Goal: Communication & Community: Connect with others

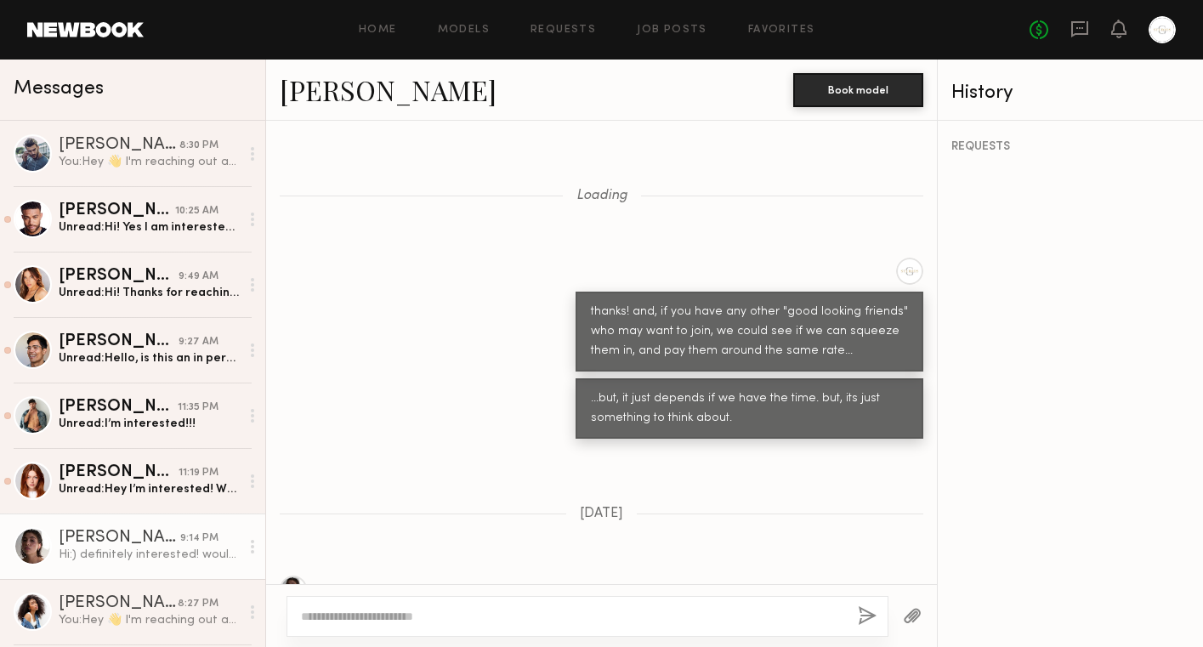
scroll to position [1619, 0]
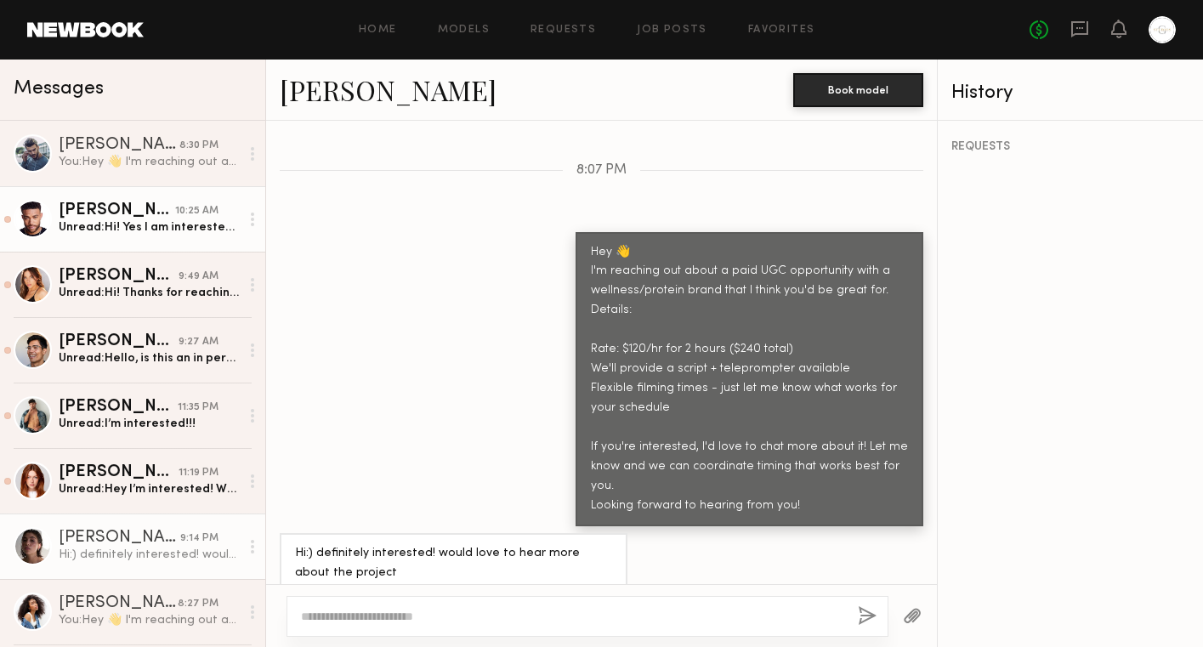
click at [178, 220] on div "Unread: Hi! Yes I am interested. Can we do $175hr. When are you looking to shoo…" at bounding box center [149, 227] width 181 height 16
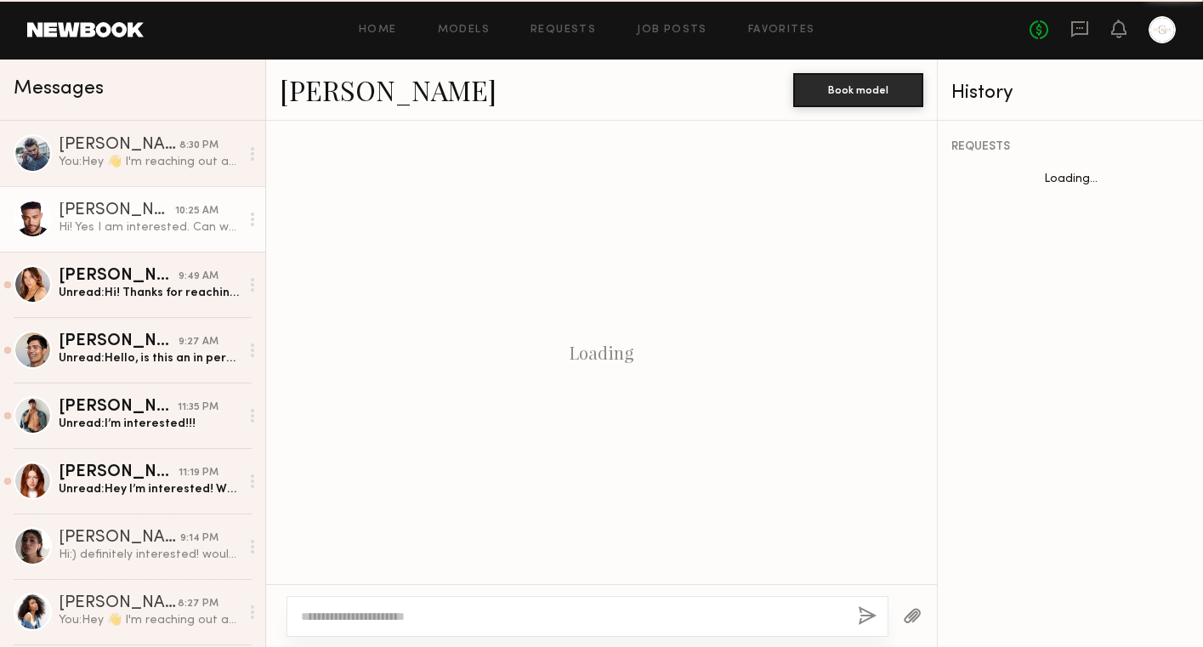
scroll to position [1776, 0]
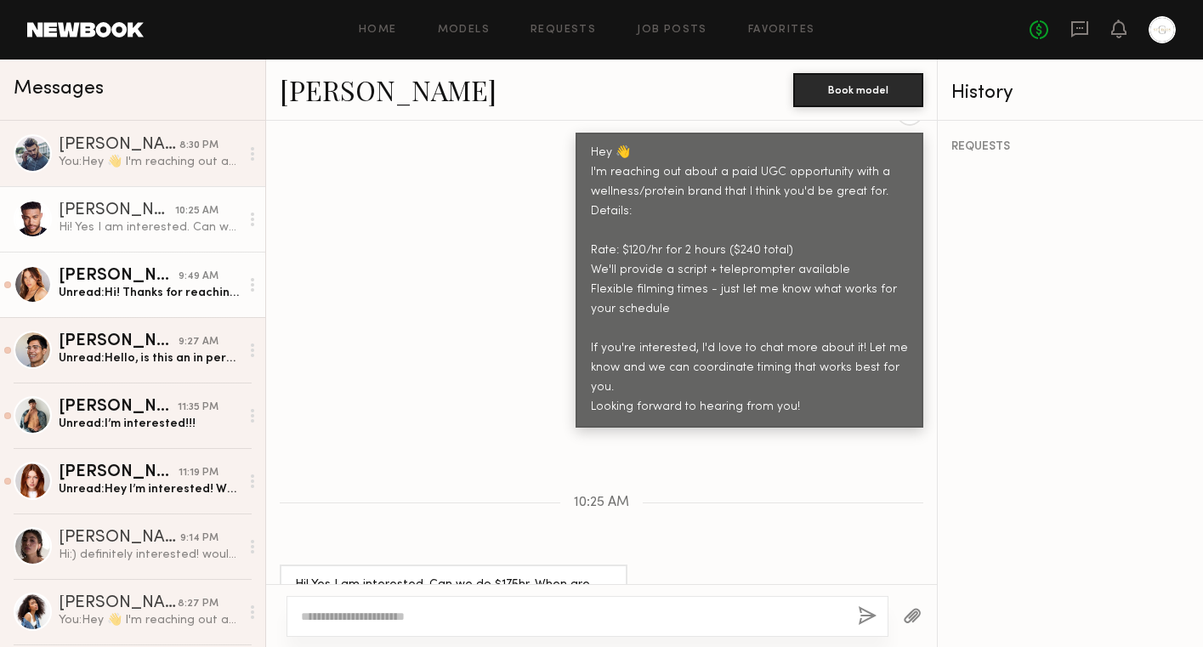
click at [162, 292] on div "Unread: Hi! Thanks for reaching out. I’m interested and would love to talk more…" at bounding box center [149, 293] width 181 height 16
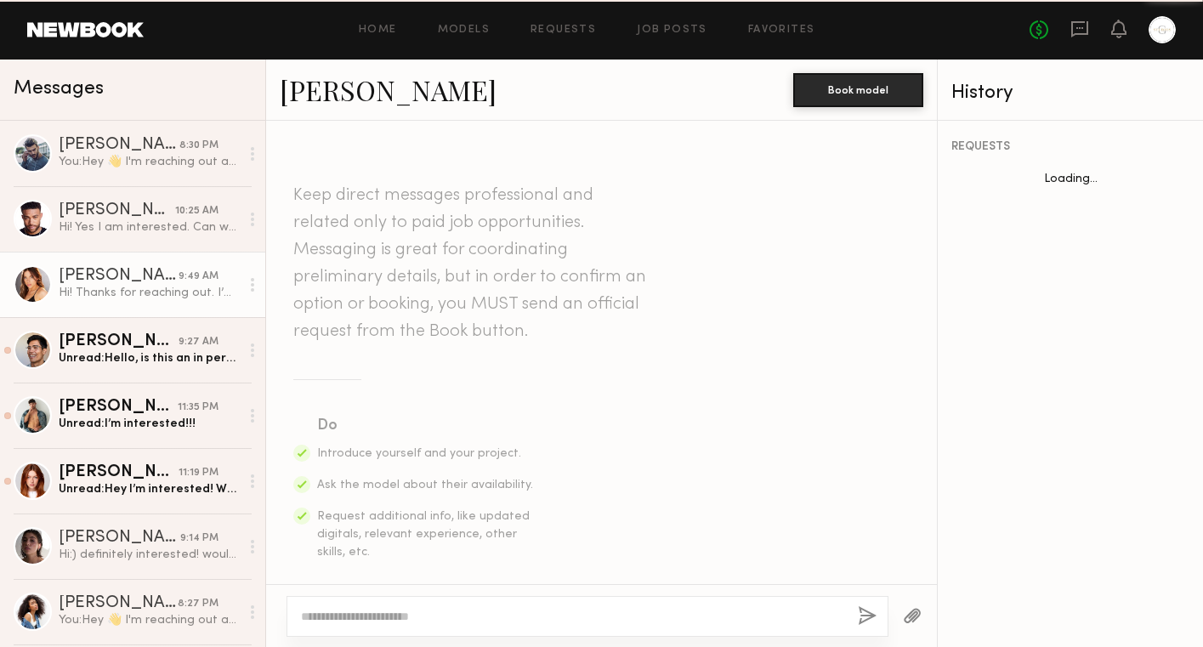
scroll to position [936, 0]
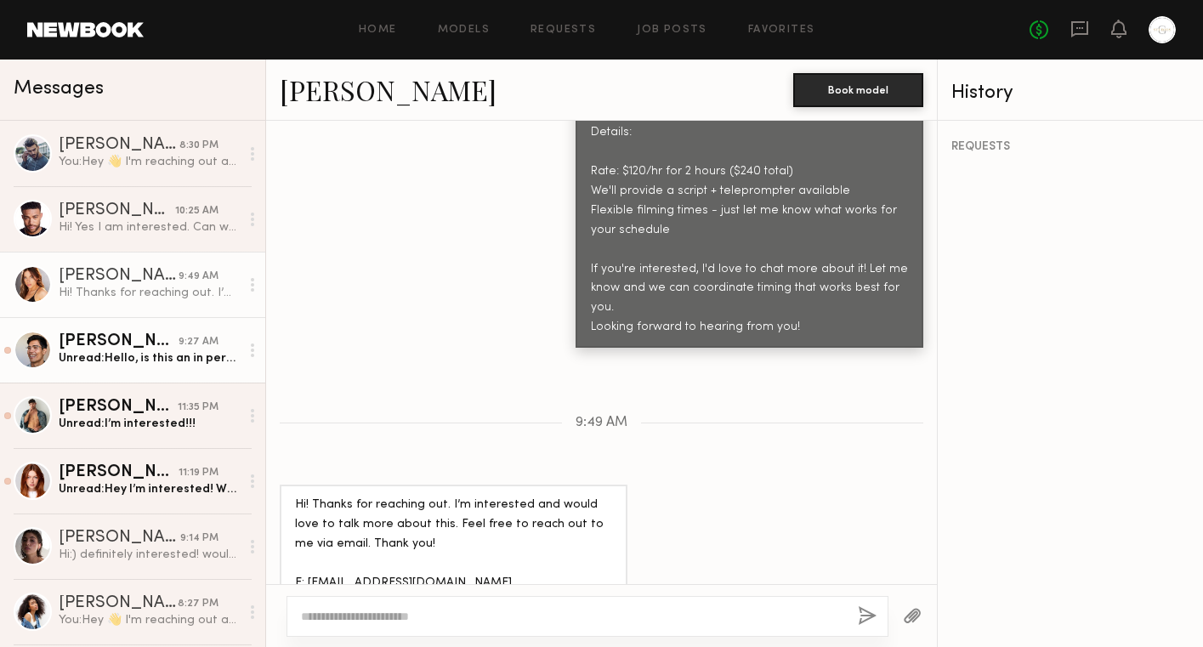
click at [171, 358] on div "Unread: Hello, is this an in person UGC?" at bounding box center [149, 358] width 181 height 16
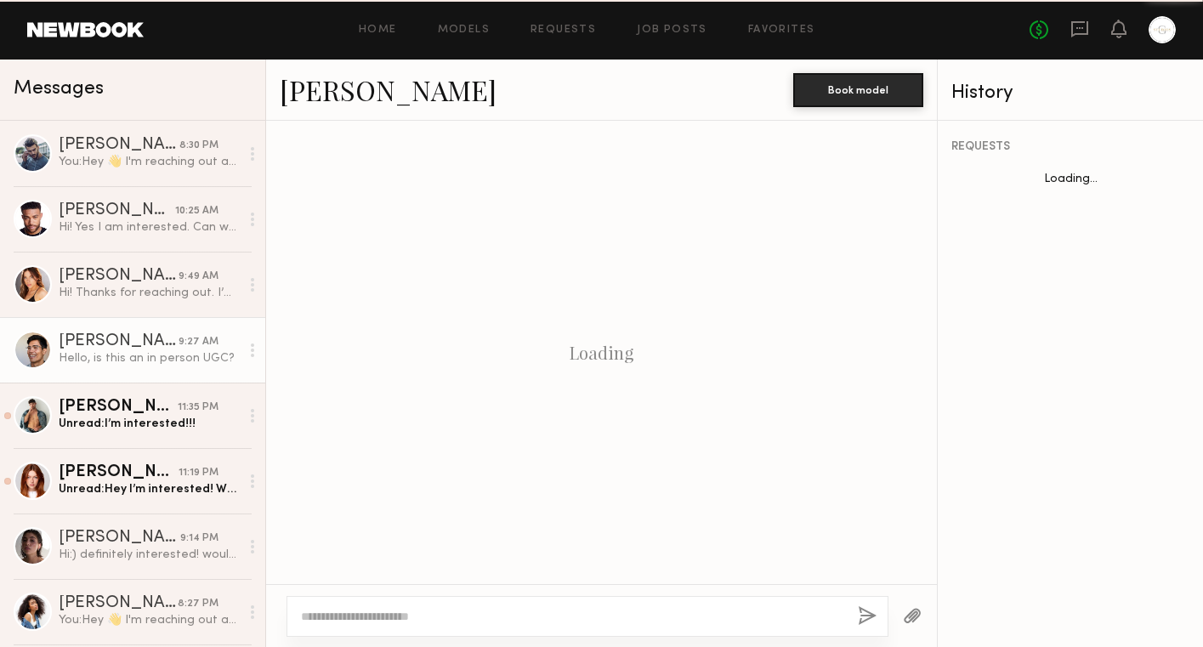
scroll to position [1353, 0]
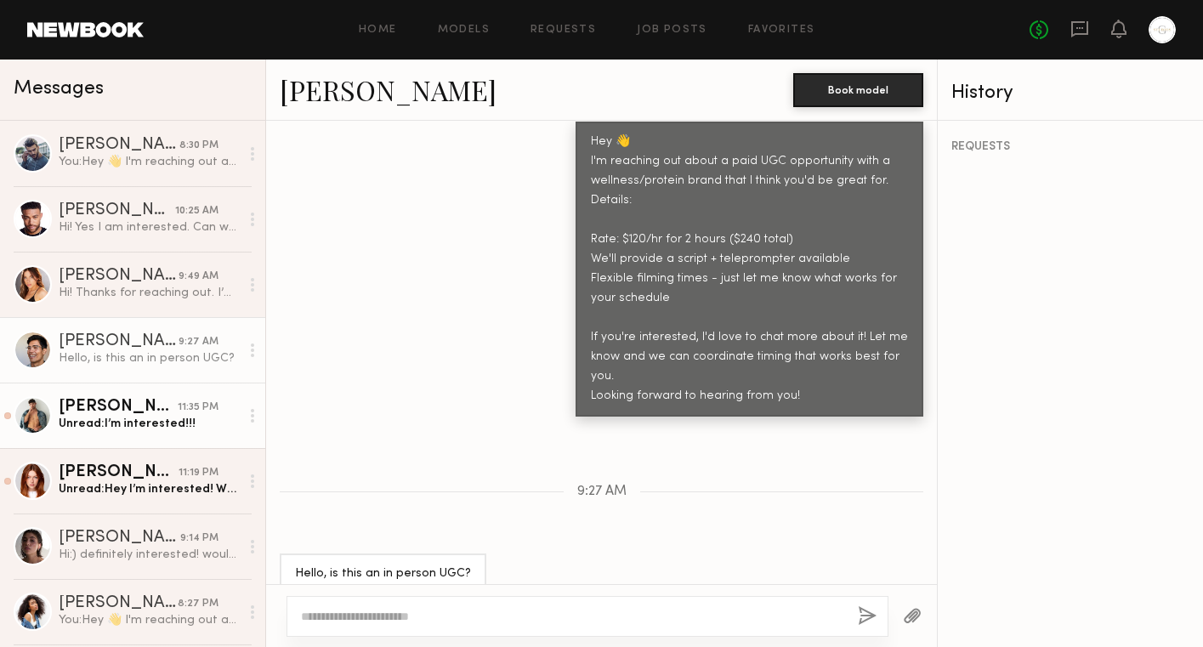
click at [152, 425] on div "Unread: I’m interested!!!" at bounding box center [149, 424] width 181 height 16
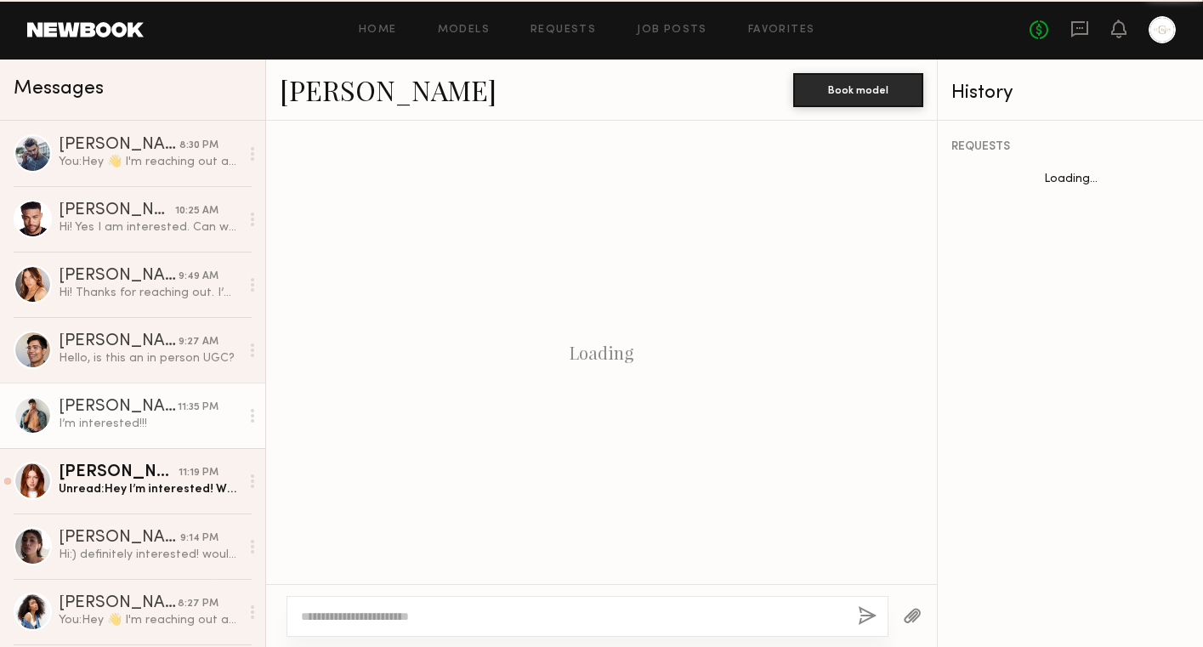
scroll to position [729, 0]
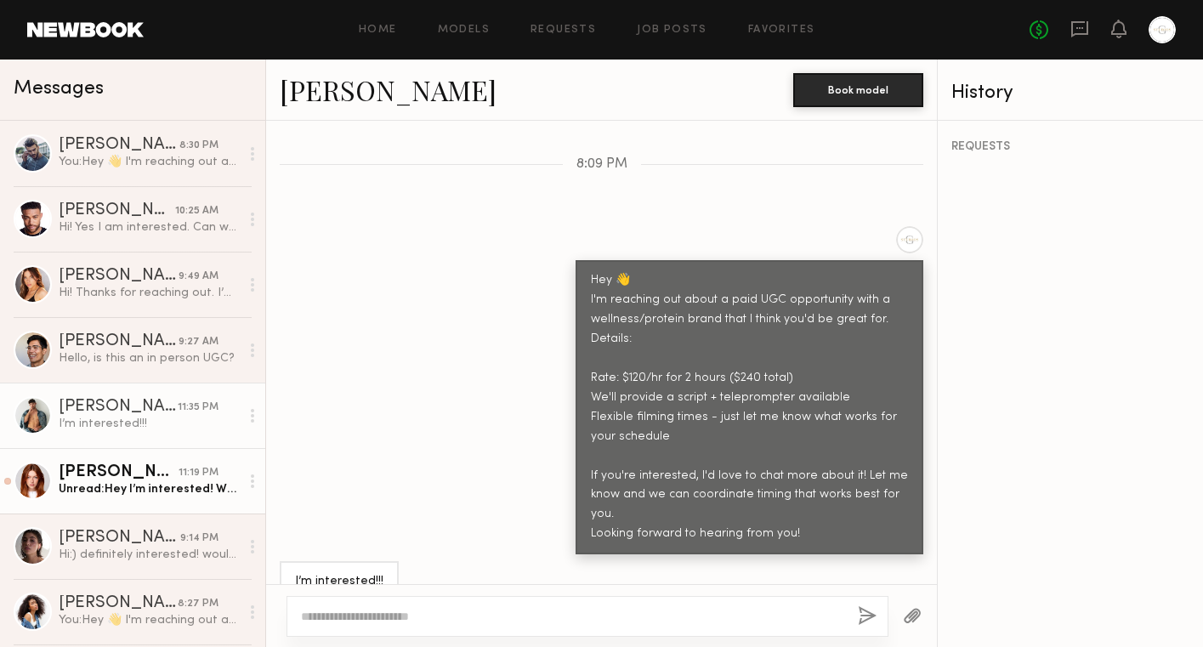
click at [162, 491] on div "Unread: Hey I’m interested! What would the usage be?" at bounding box center [149, 489] width 181 height 16
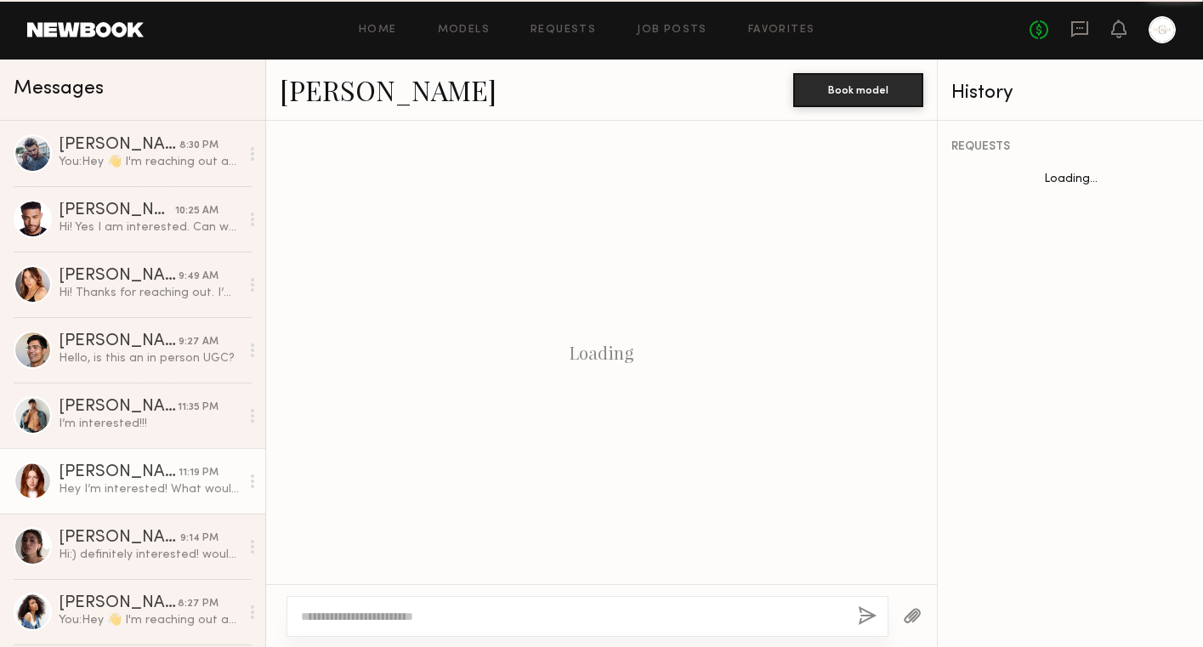
scroll to position [729, 0]
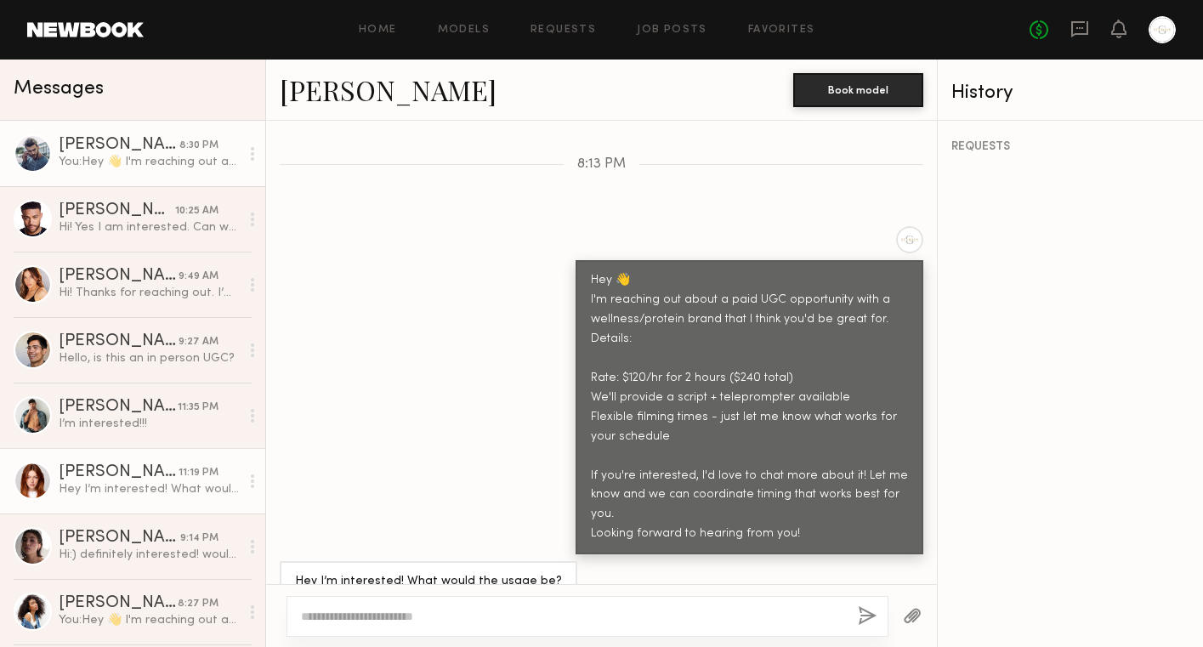
click at [155, 171] on link "Ajdin S. 8:30 PM You: Hey 👋 I'm reaching out about a paid UGC opportunity with …" at bounding box center [132, 153] width 265 height 65
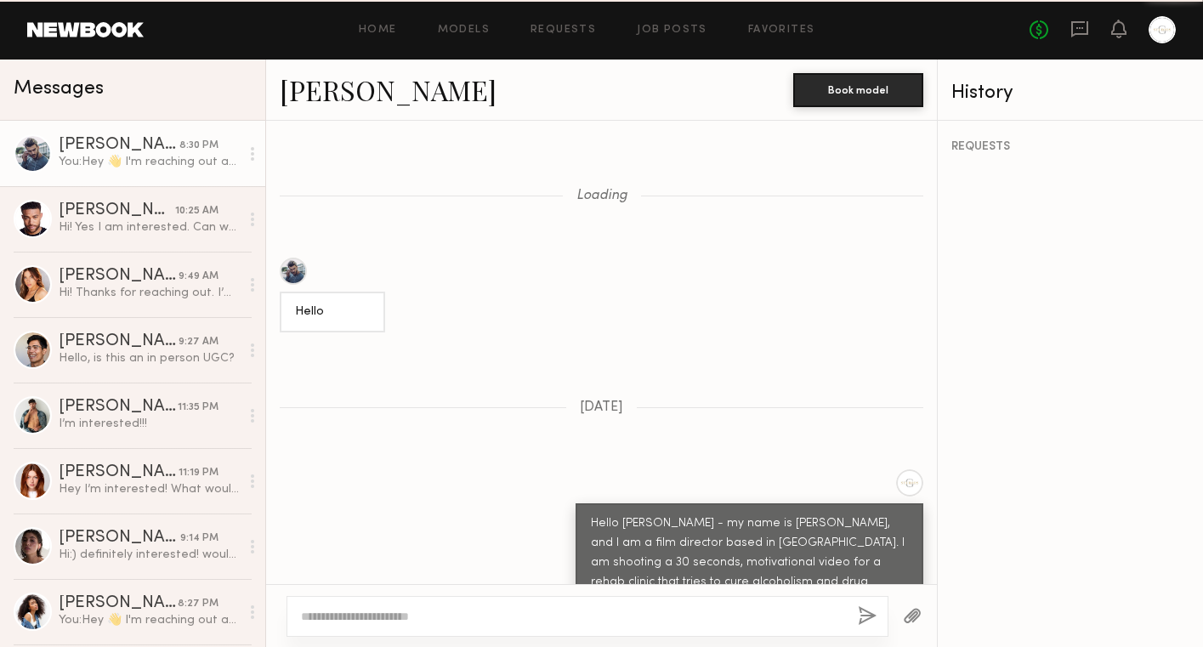
scroll to position [2599, 0]
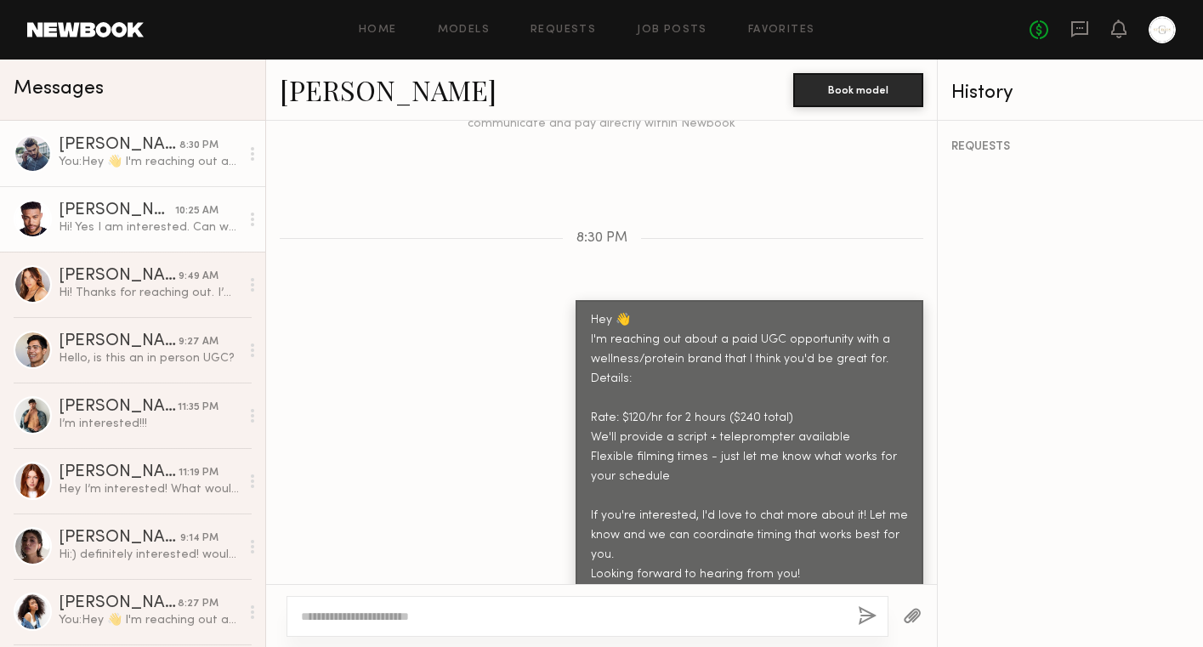
click at [176, 229] on div "Hi! Yes I am interested. Can we do $175hr. When are you looking to shoot?" at bounding box center [149, 227] width 181 height 16
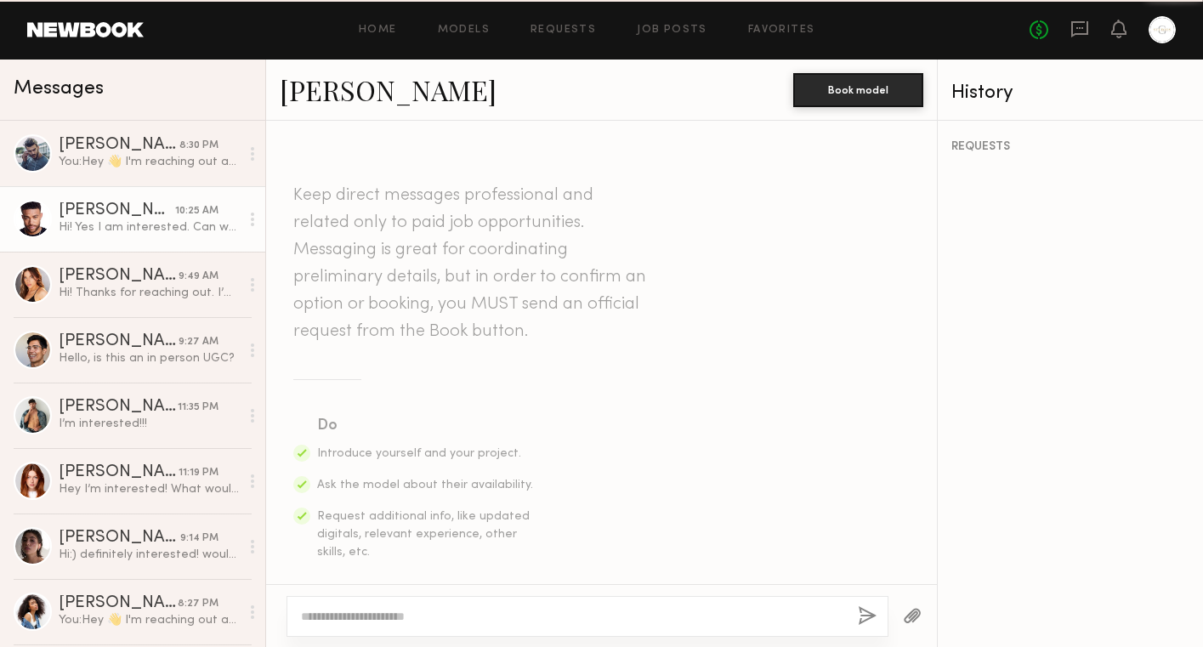
scroll to position [1776, 0]
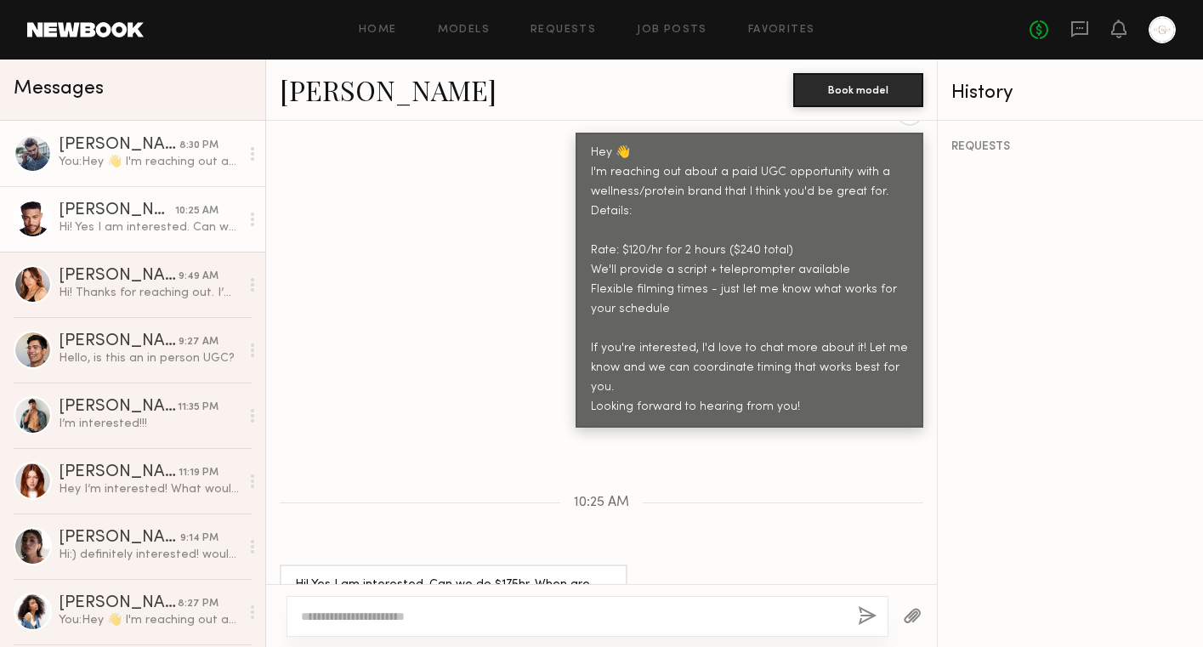
click at [164, 158] on div "You: Hey 👋 I'm reaching out about a paid UGC opportunity with a wellness/protei…" at bounding box center [149, 162] width 181 height 16
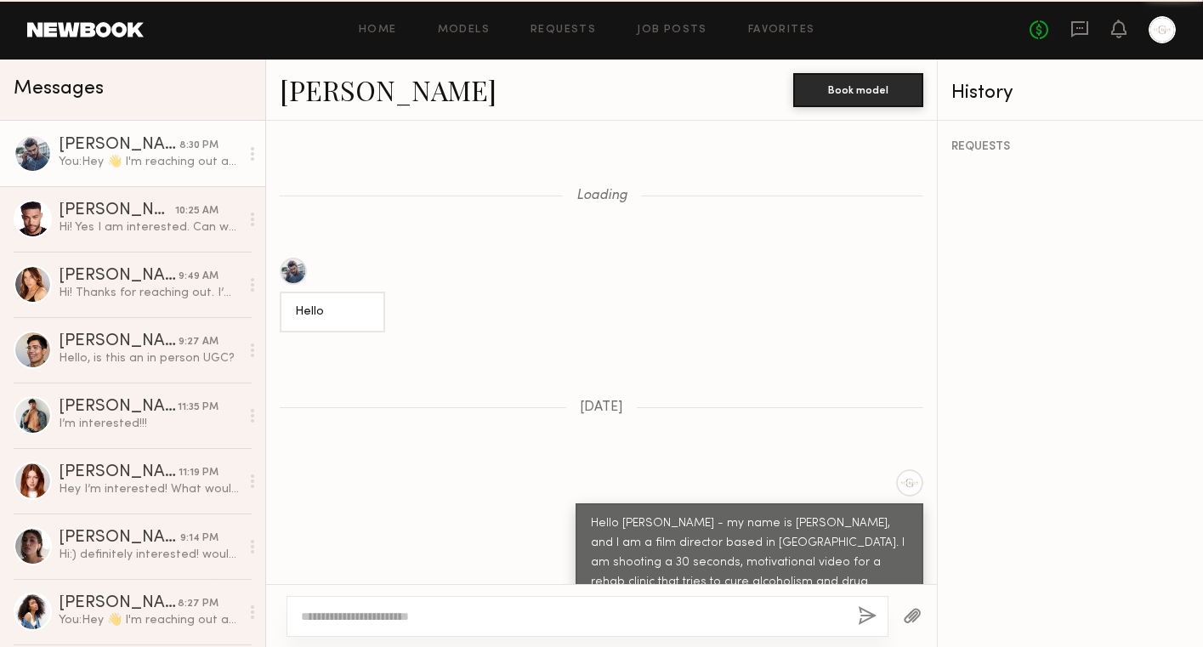
scroll to position [2599, 0]
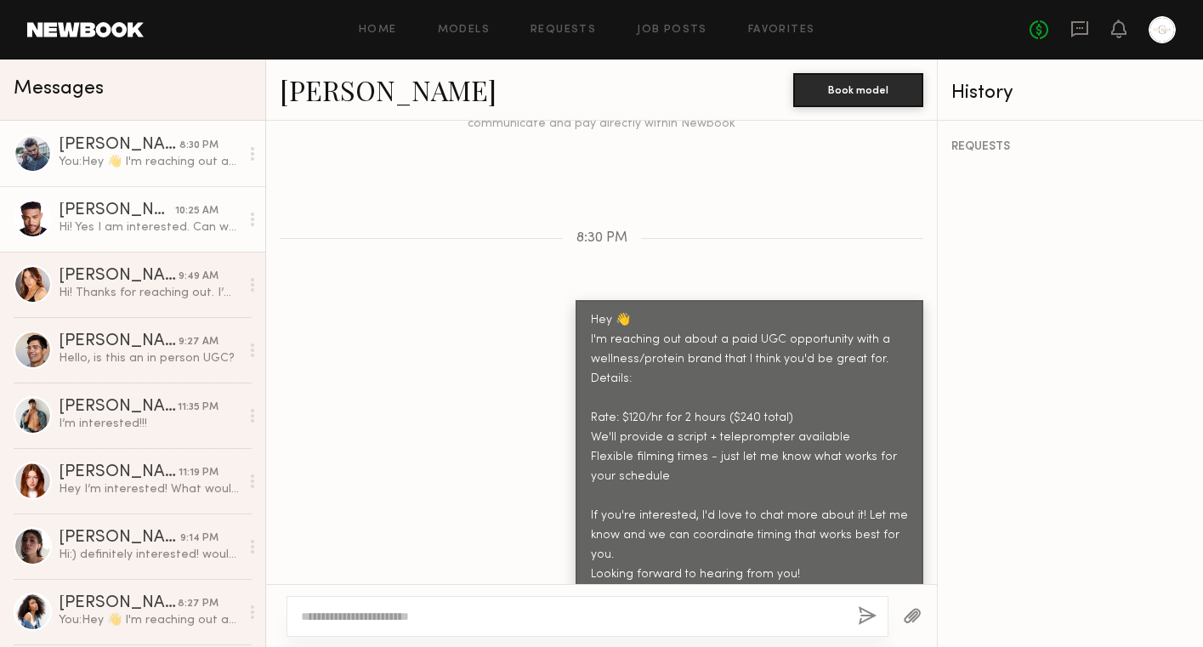
click at [163, 235] on link "Zach S. 10:25 AM Hi! Yes I am interested. Can we do $175hr. When are you lookin…" at bounding box center [132, 218] width 265 height 65
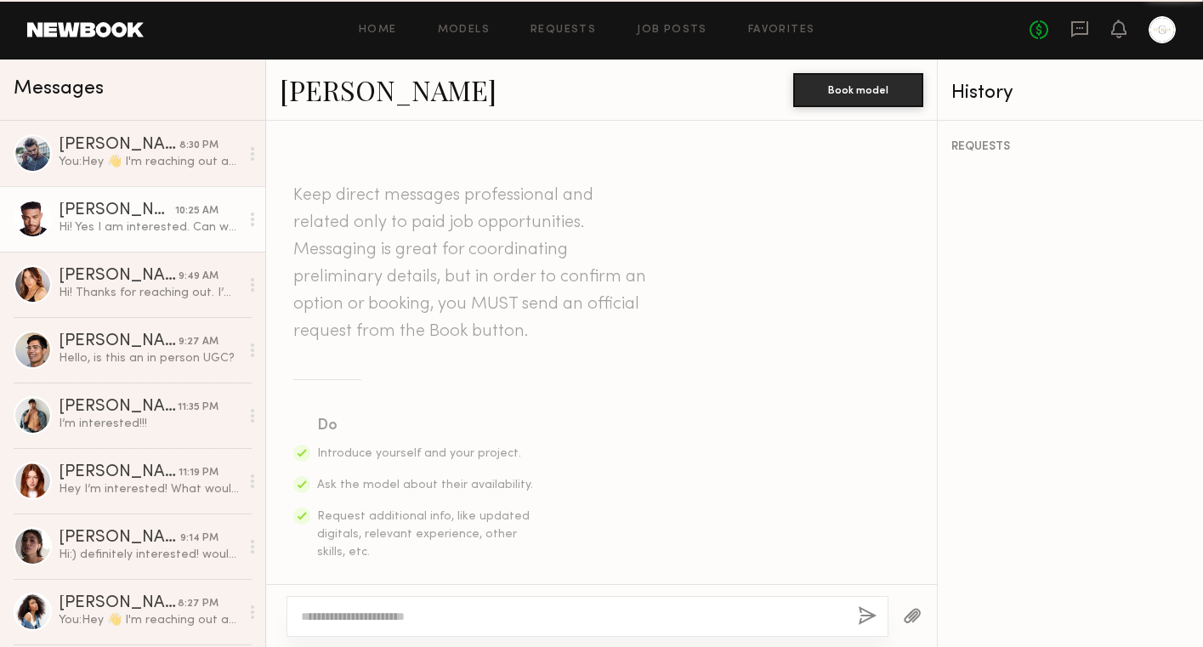
scroll to position [1776, 0]
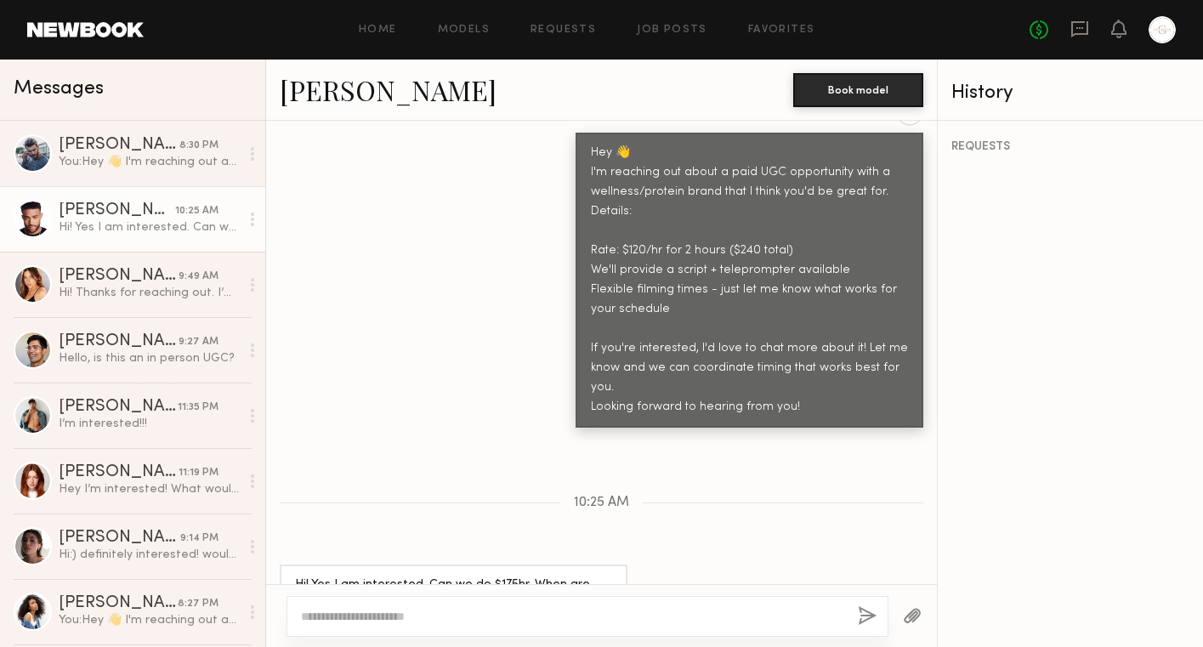
click at [327, 92] on link "Zach S." at bounding box center [388, 89] width 217 height 37
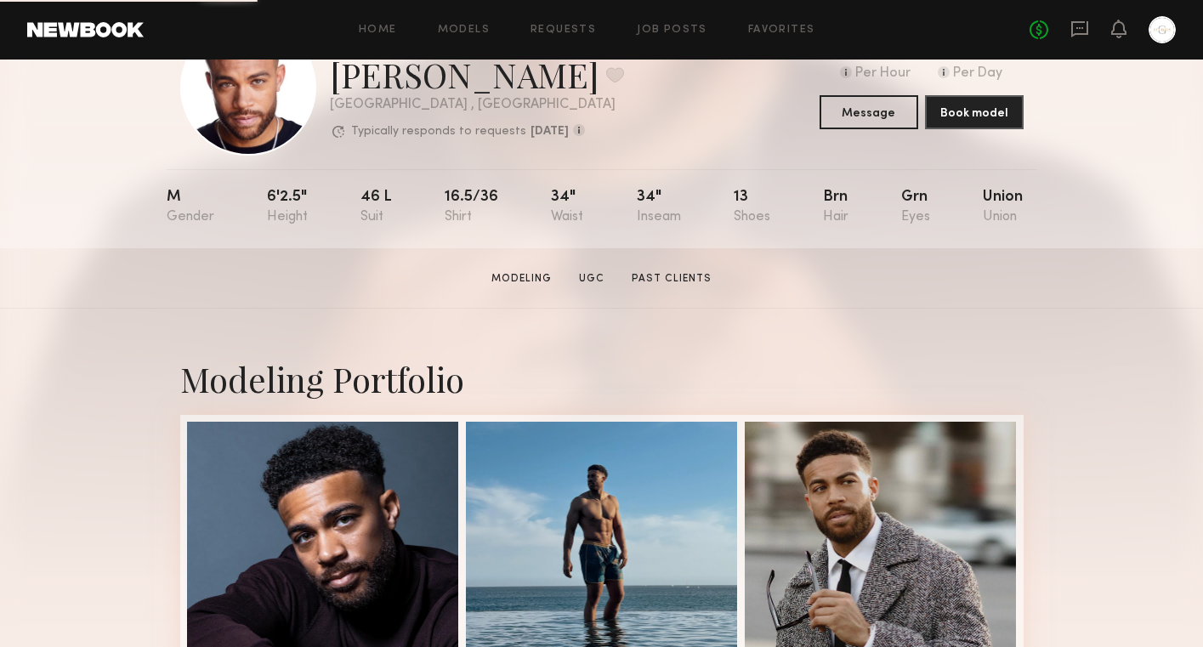
scroll to position [179, 0]
